Goal: Task Accomplishment & Management: Use online tool/utility

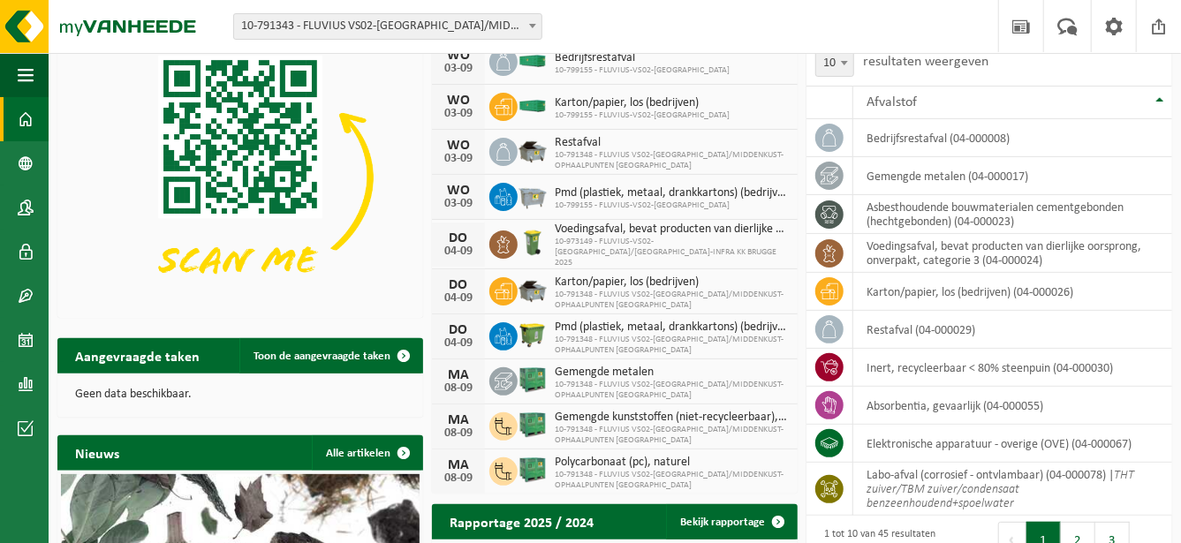
scroll to position [118, 0]
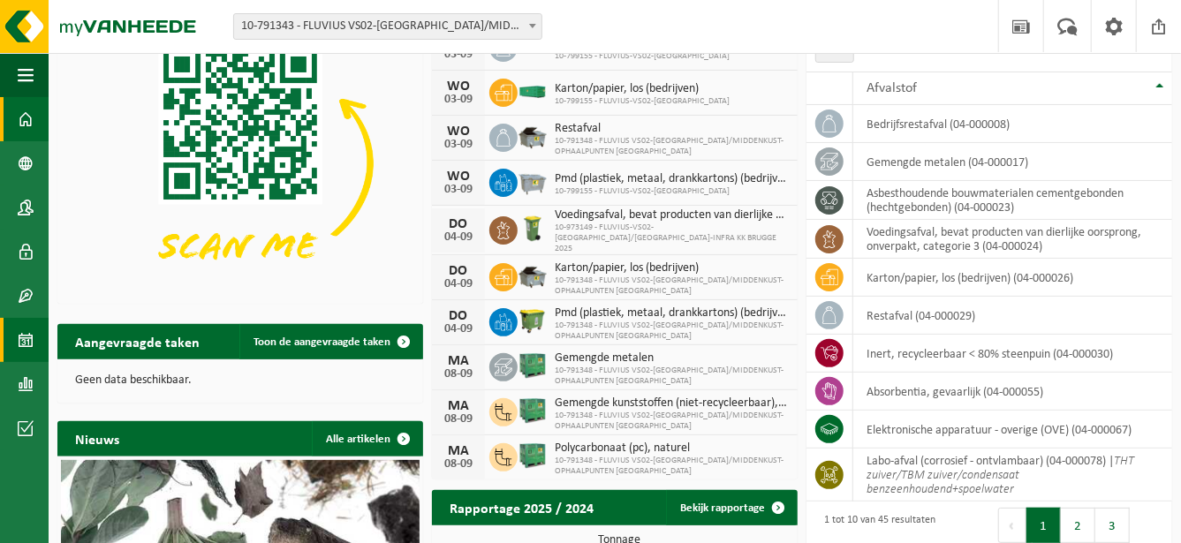
click at [37, 343] on link "Kalender" at bounding box center [24, 340] width 49 height 44
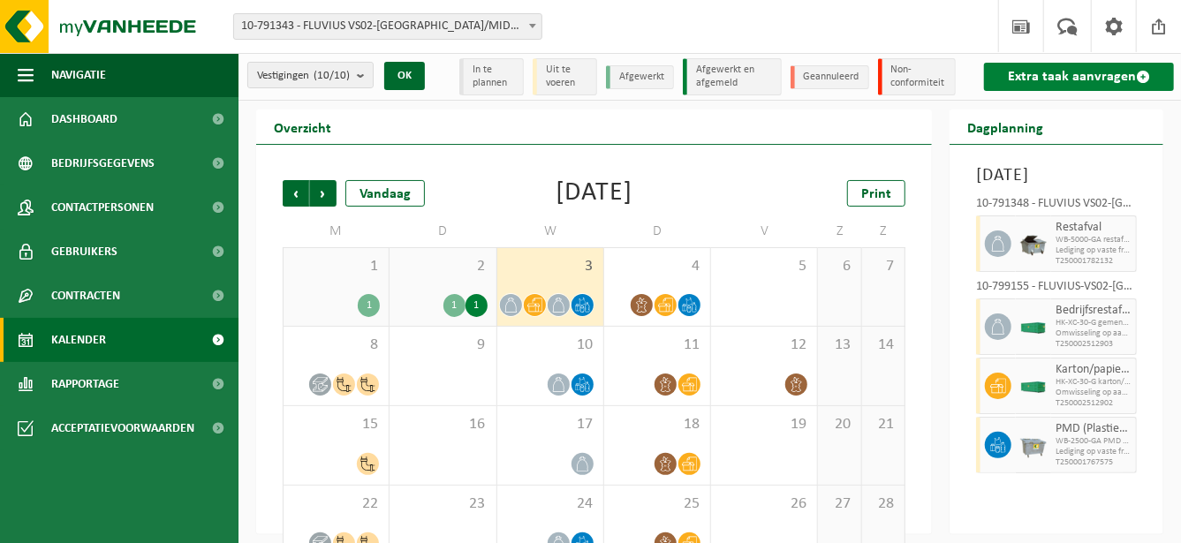
click at [1060, 79] on link "Extra taak aanvragen" at bounding box center [1079, 77] width 190 height 28
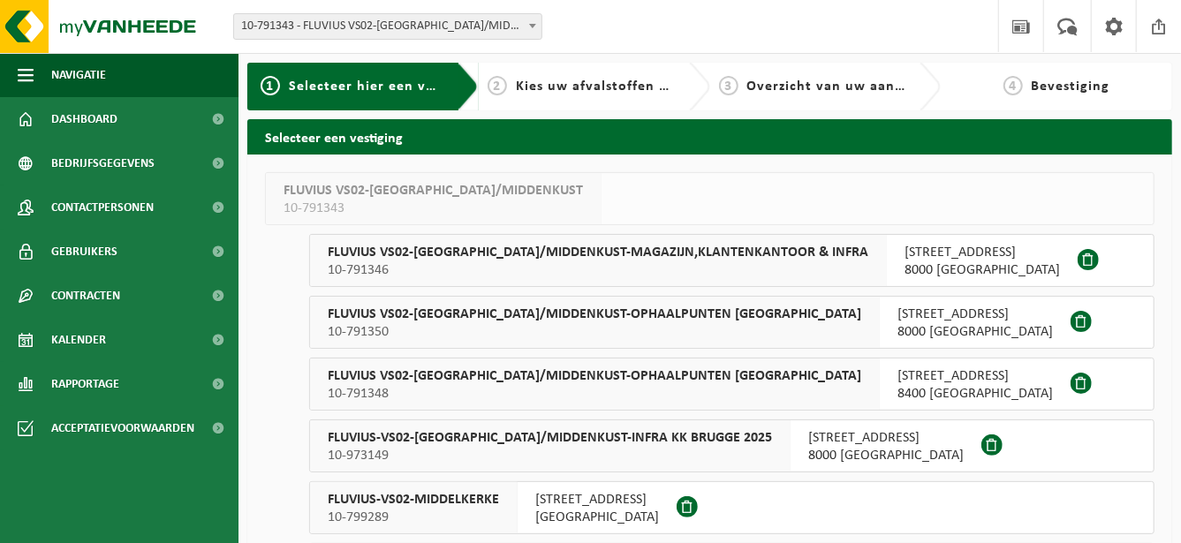
click at [648, 432] on span "FLUVIUS-VS02-BRUGGE/MIDDENKUST-INFRA KK BRUGGE 2025" at bounding box center [550, 438] width 444 height 18
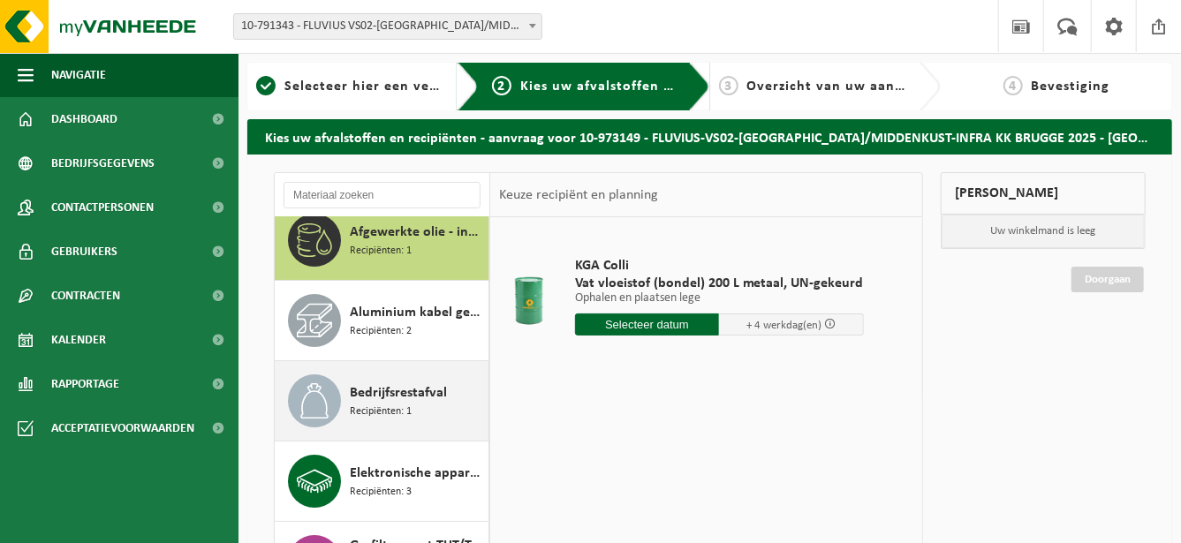
click at [447, 384] on div "Bedrijfsrestafval Recipiënten: 1" at bounding box center [417, 401] width 134 height 53
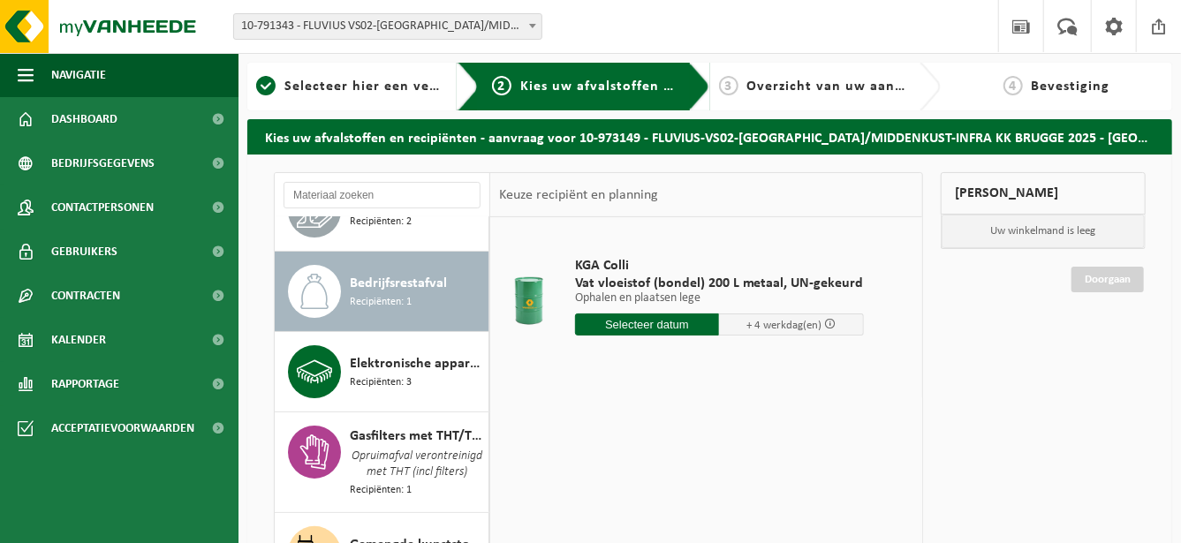
scroll to position [160, 0]
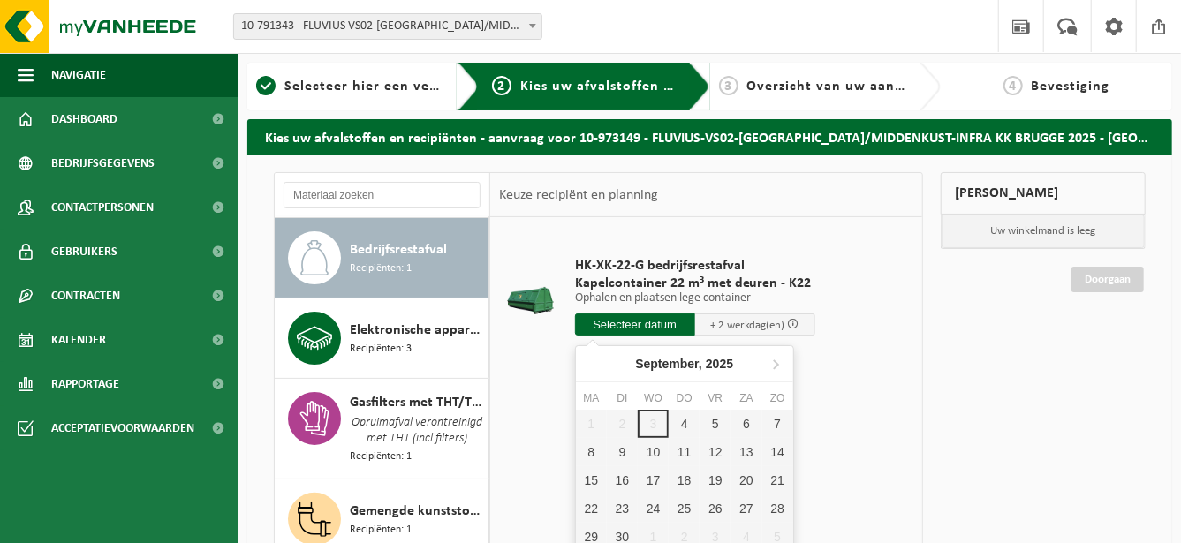
click at [649, 323] on input "text" at bounding box center [635, 325] width 120 height 22
click at [681, 421] on div "4" at bounding box center [684, 424] width 31 height 28
type input "Van 2025-09-04"
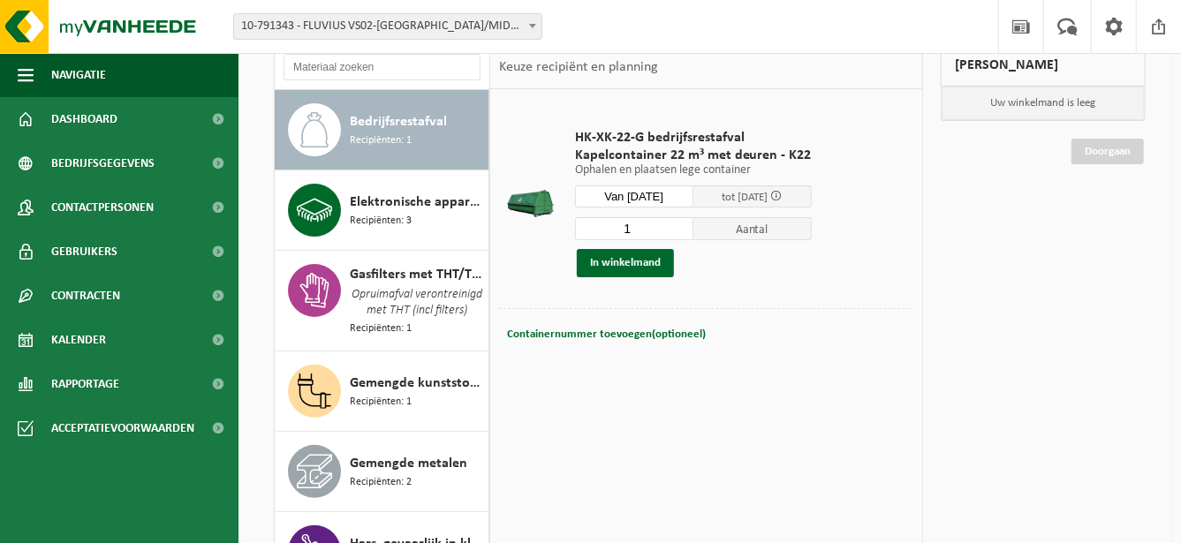
scroll to position [147, 0]
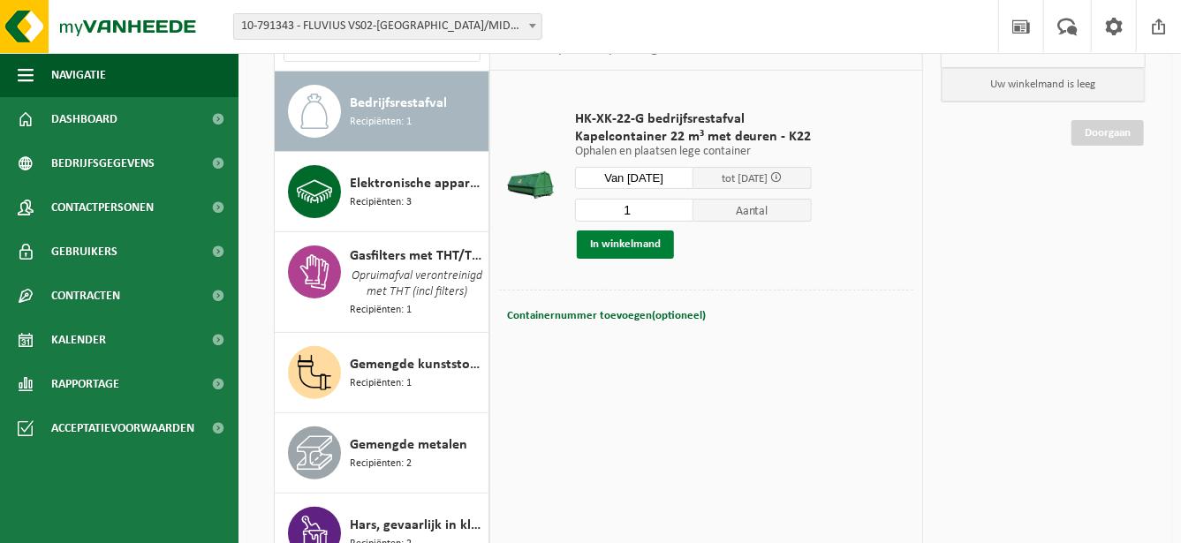
click at [633, 244] on button "In winkelmand" at bounding box center [625, 245] width 97 height 28
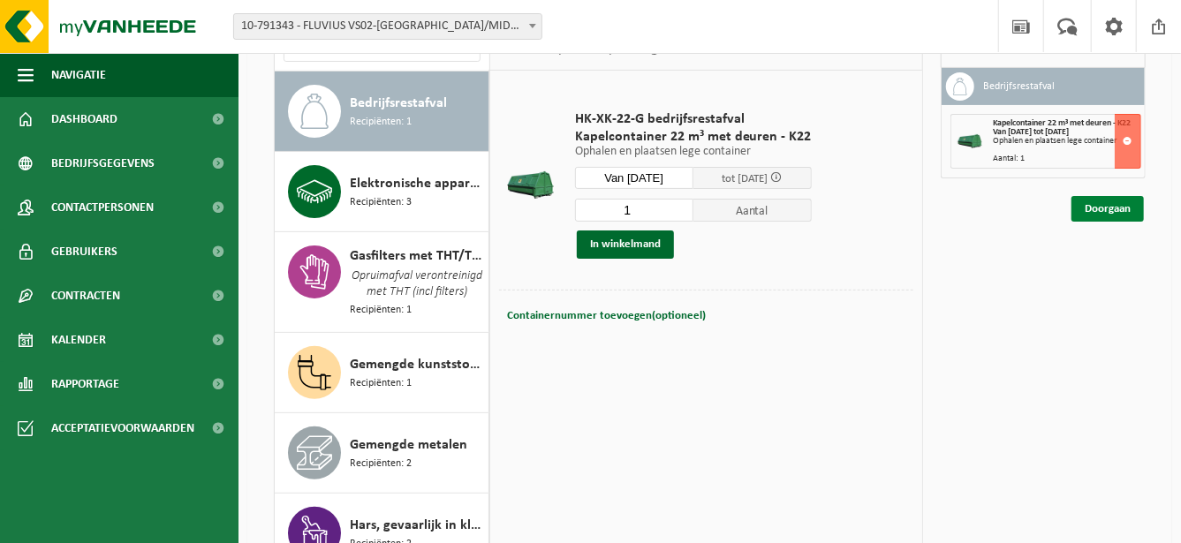
click at [1127, 206] on link "Doorgaan" at bounding box center [1108, 209] width 72 height 26
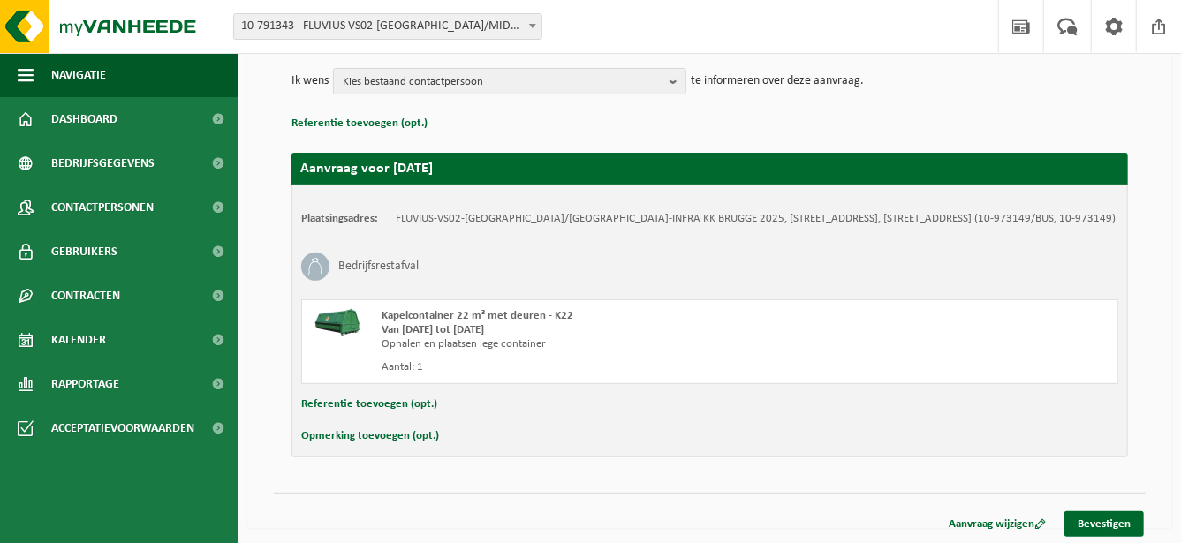
scroll to position [212, 0]
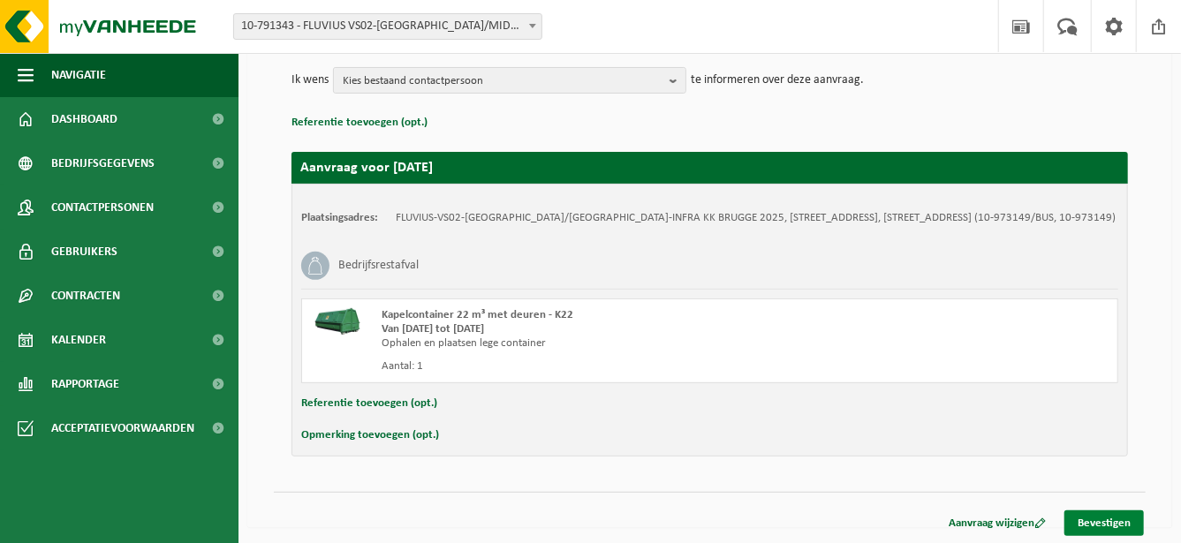
click at [1127, 516] on link "Bevestigen" at bounding box center [1105, 524] width 80 height 26
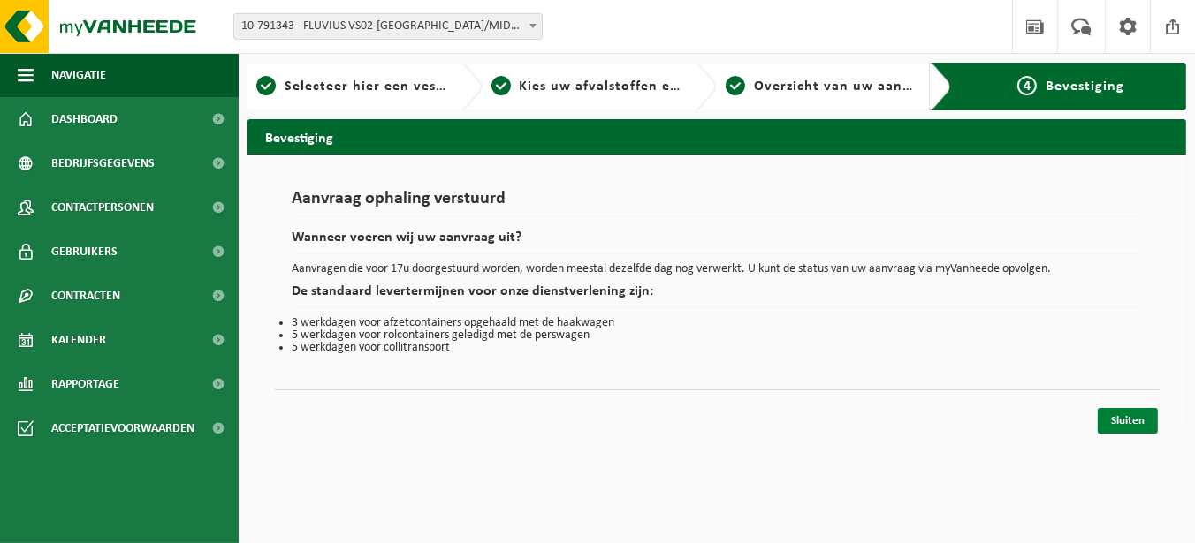
click at [1133, 417] on link "Sluiten" at bounding box center [1127, 421] width 60 height 26
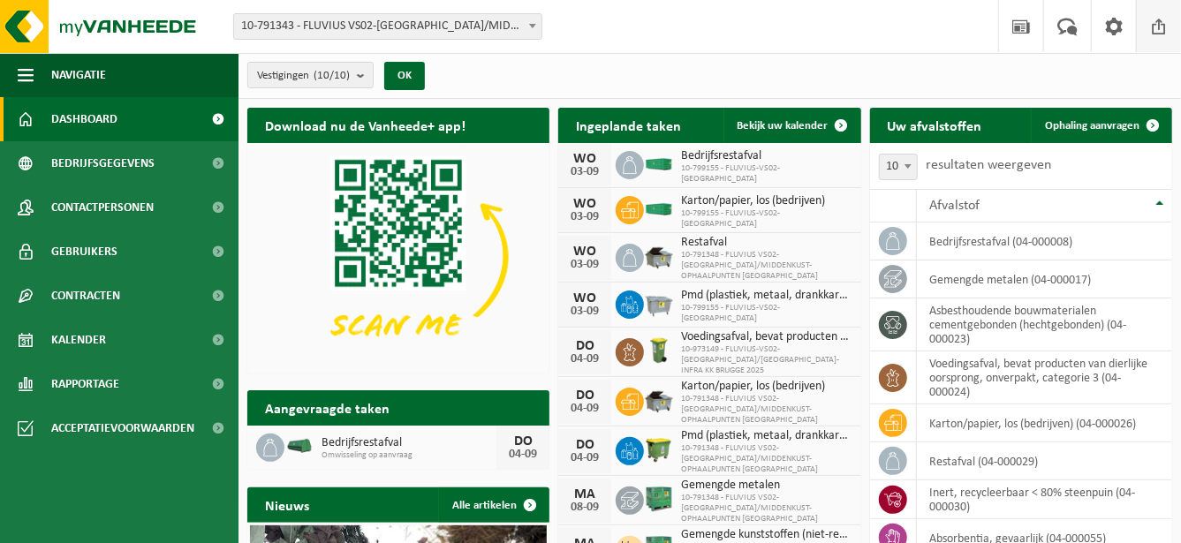
click at [1153, 21] on span at bounding box center [1159, 26] width 27 height 52
